Goal: Transaction & Acquisition: Subscribe to service/newsletter

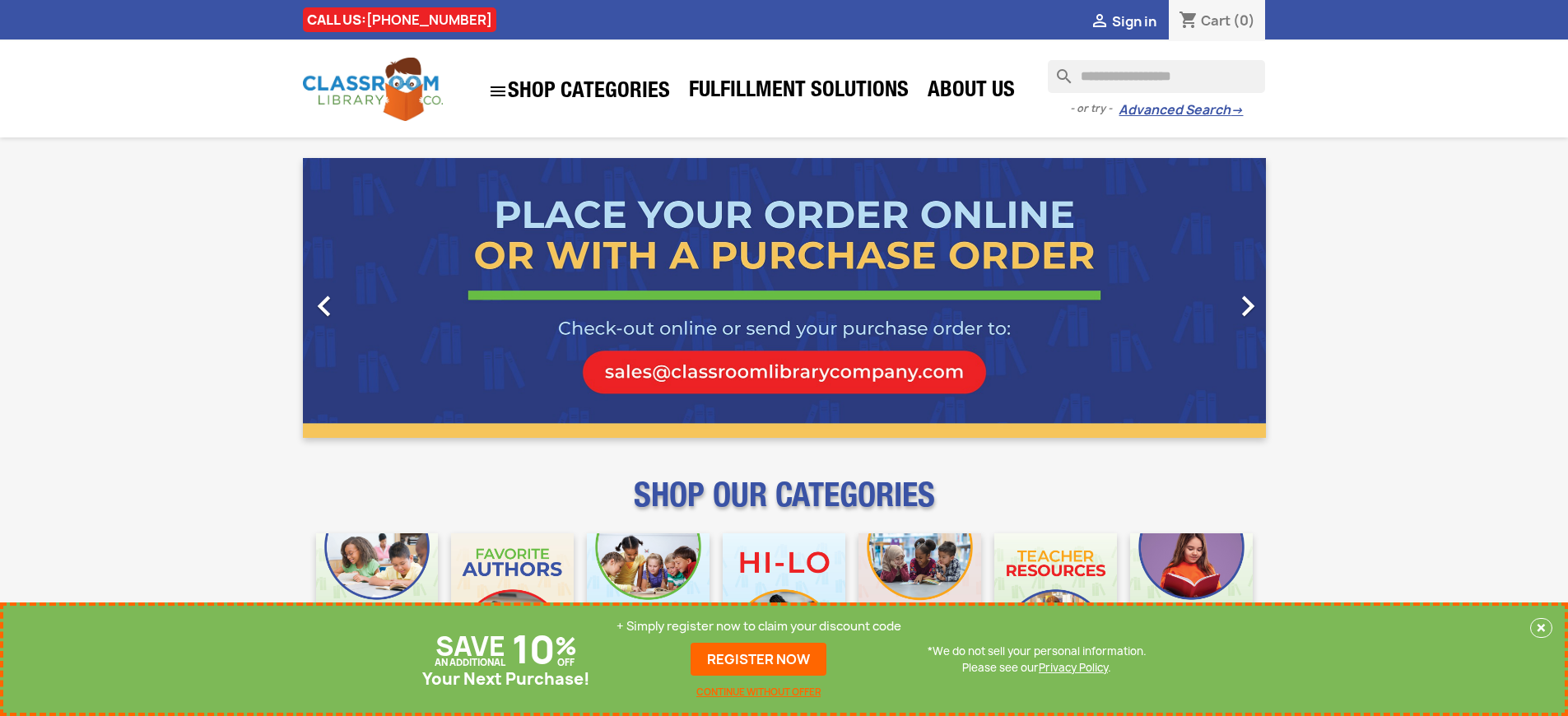
click at [759, 627] on p "+ Simply register now to claim your discount code" at bounding box center [759, 626] width 285 height 16
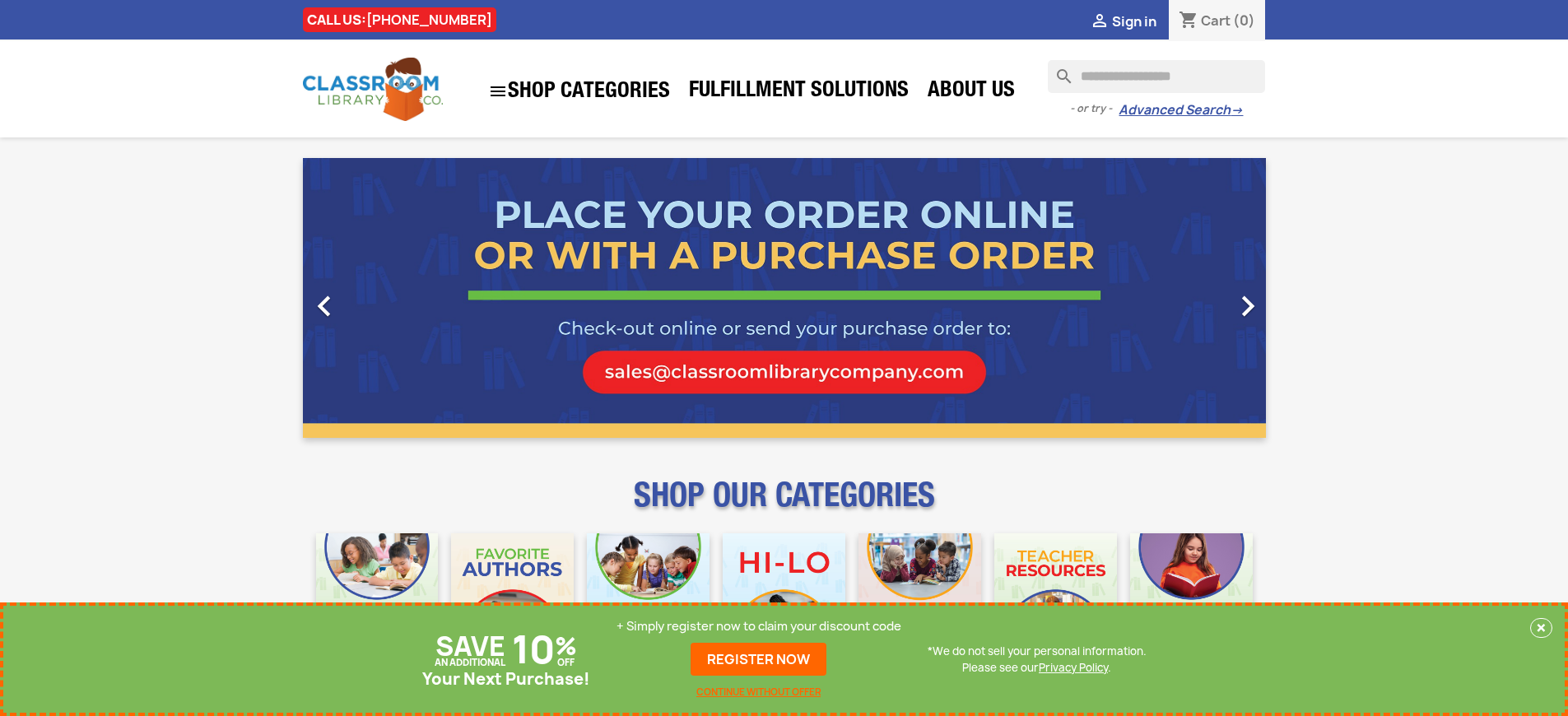
click at [759, 627] on p "+ Simply register now to claim your discount code" at bounding box center [759, 626] width 285 height 16
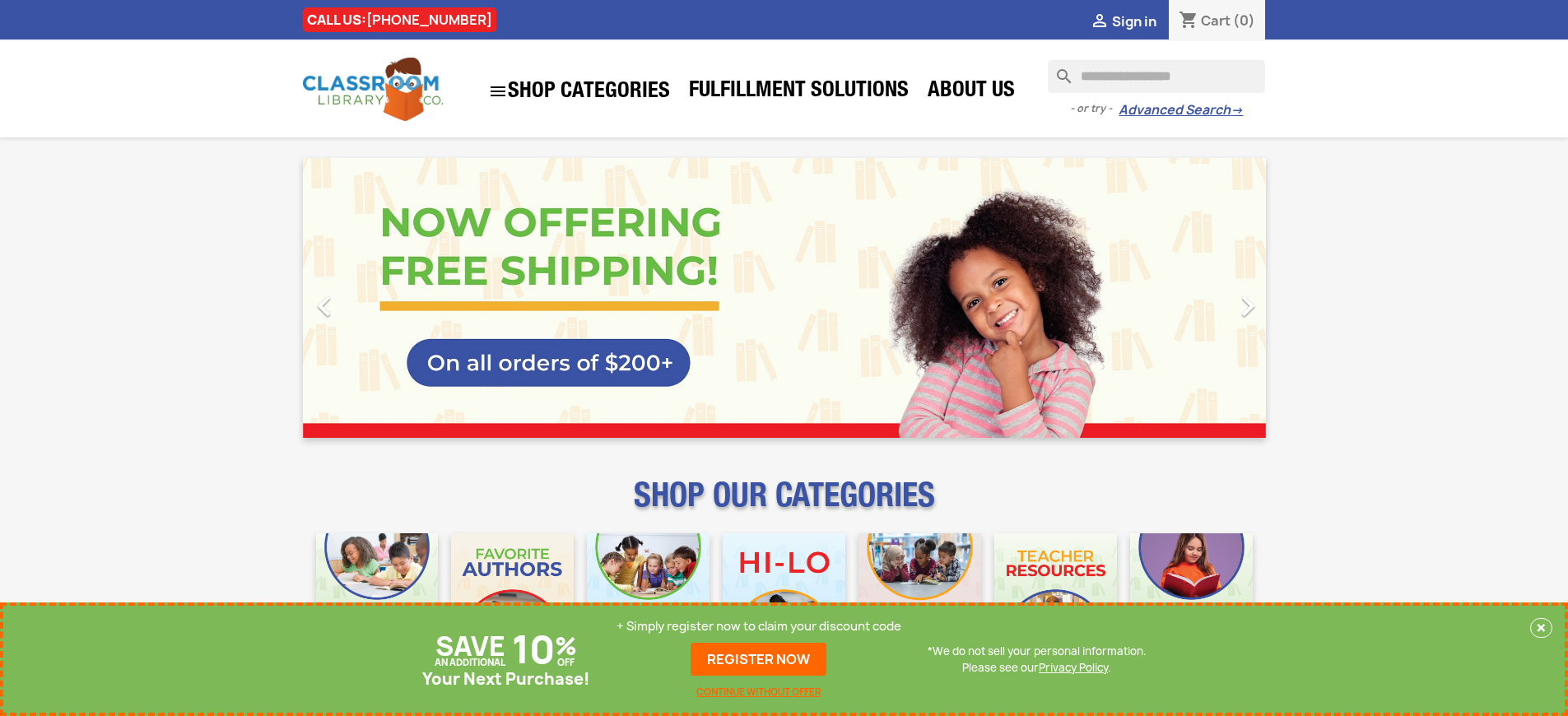
click at [759, 627] on p "+ Simply register now to claim your discount code" at bounding box center [759, 626] width 285 height 16
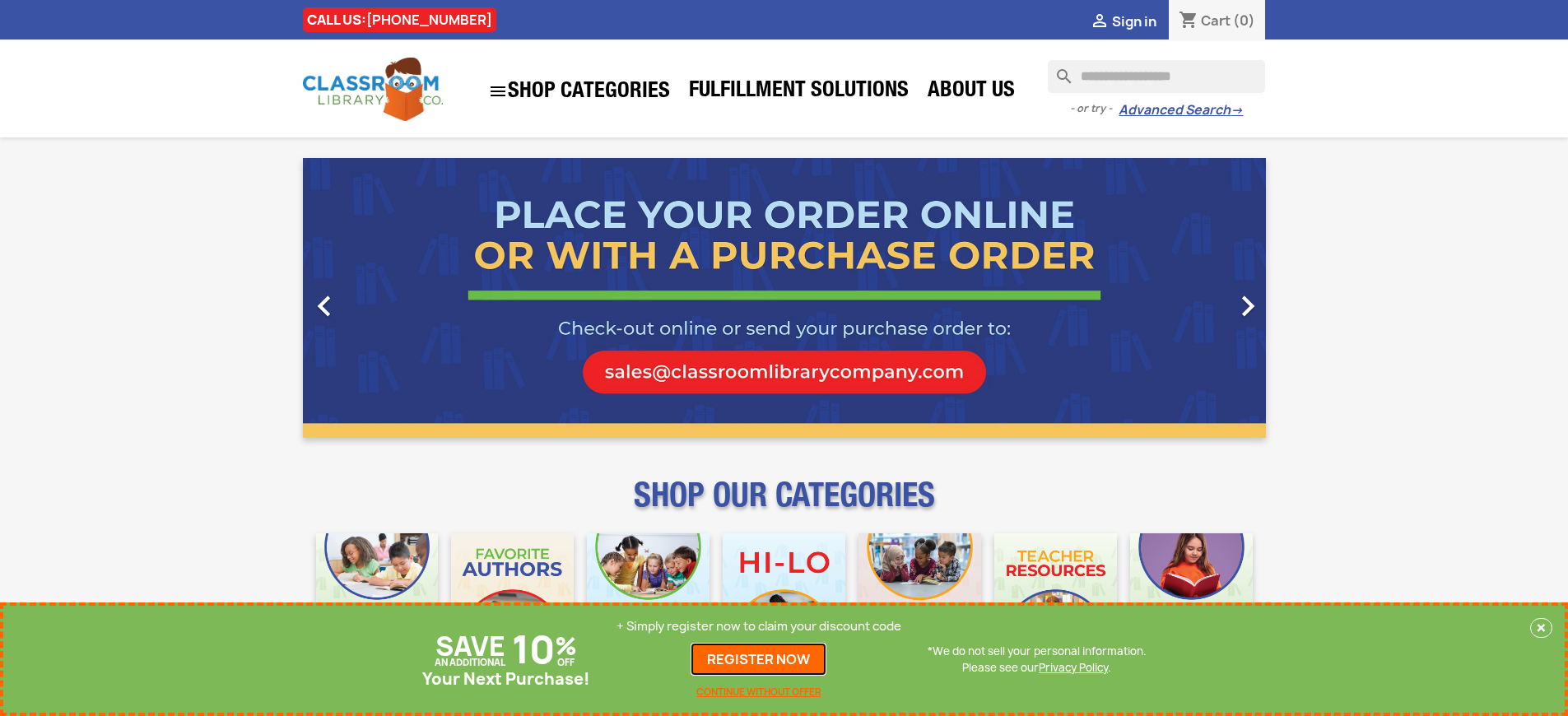
click at [759, 659] on link "REGISTER NOW" at bounding box center [758, 659] width 135 height 33
